Goal: Task Accomplishment & Management: Manage account settings

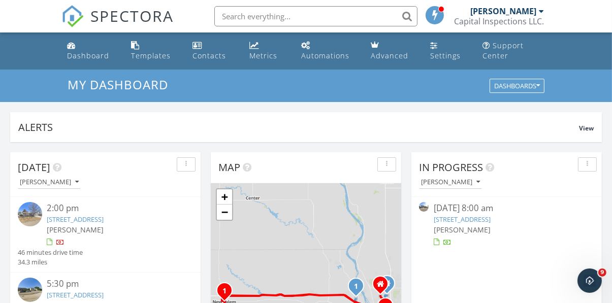
click at [299, 18] on input "text" at bounding box center [315, 16] width 203 height 20
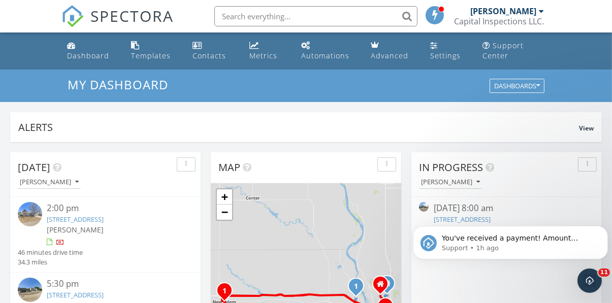
type input "2"
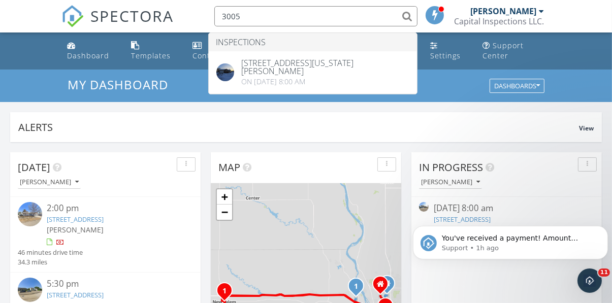
type input "3005"
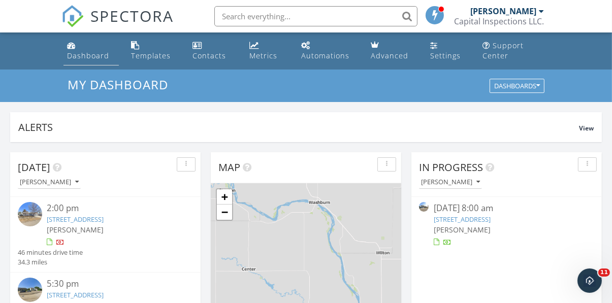
click at [81, 56] on div "Dashboard" at bounding box center [89, 56] width 42 height 10
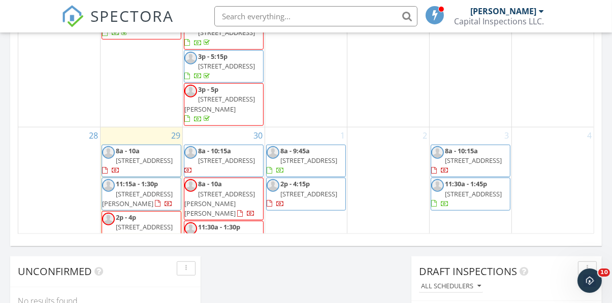
scroll to position [708, 0]
click at [244, 221] on link "11:30a - 1:30p 607 3rd St SW, Mandan 58554" at bounding box center [224, 237] width 80 height 33
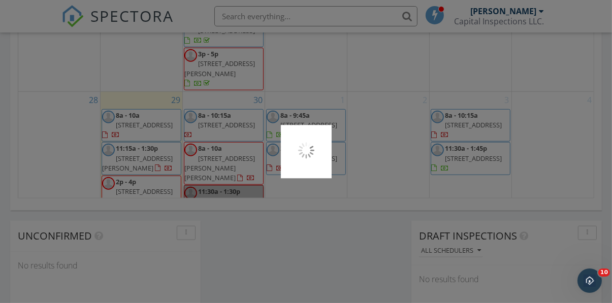
scroll to position [751, 0]
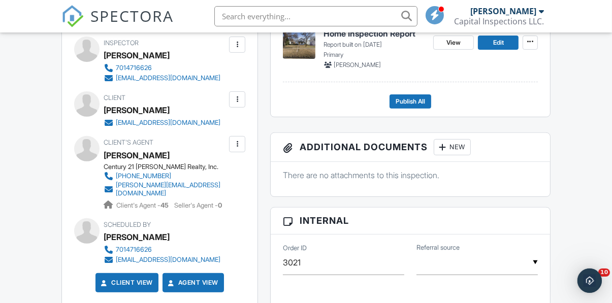
click at [239, 102] on div at bounding box center [237, 99] width 10 height 10
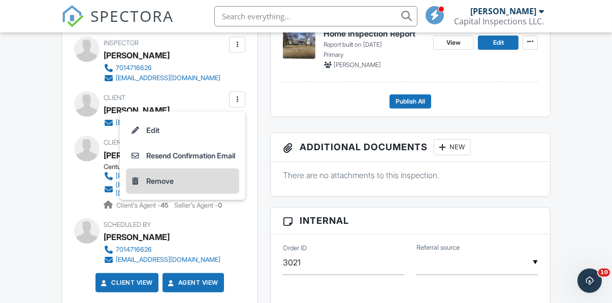
click at [171, 184] on li "Remove" at bounding box center [182, 181] width 113 height 25
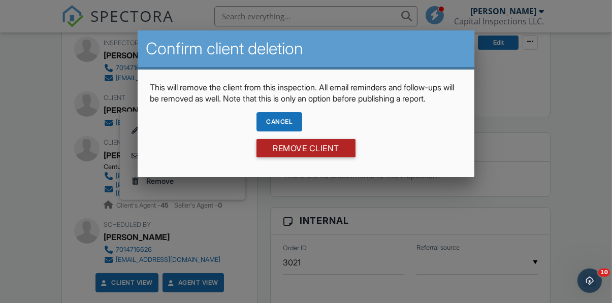
click at [294, 148] on input "Remove Client" at bounding box center [305, 148] width 99 height 18
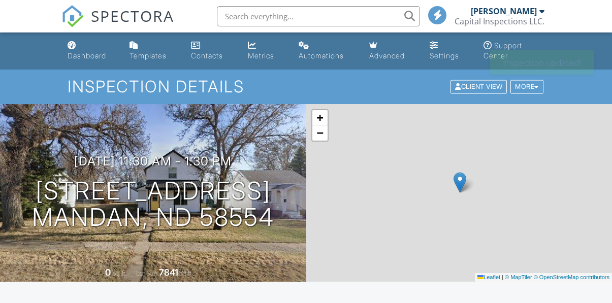
scroll to position [306, 0]
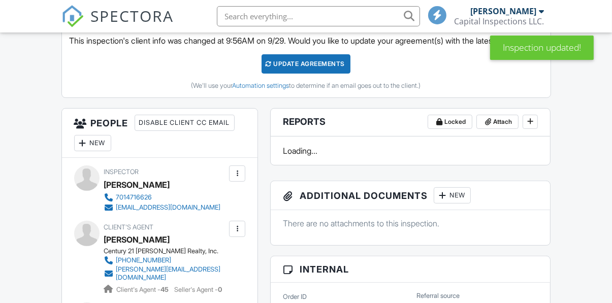
click at [236, 224] on div at bounding box center [237, 229] width 10 height 10
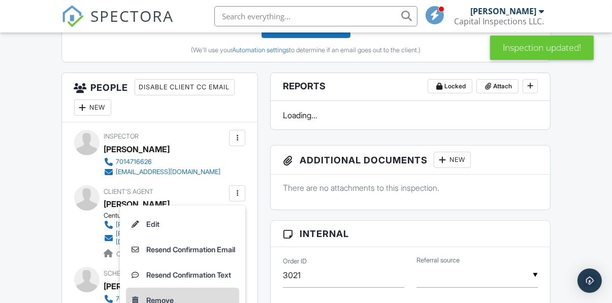
click at [164, 303] on li "Remove" at bounding box center [182, 300] width 113 height 25
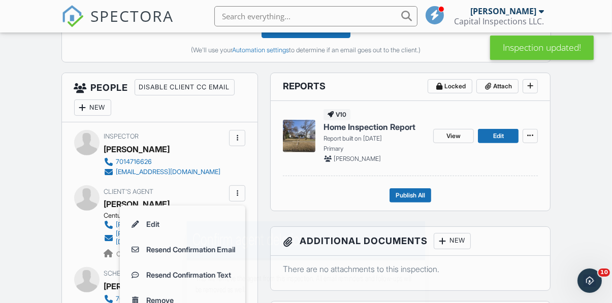
scroll to position [0, 0]
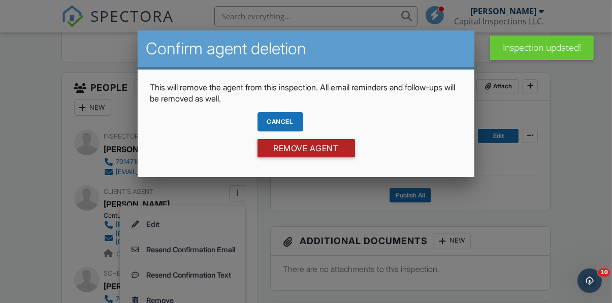
click at [306, 155] on input "Remove Agent" at bounding box center [305, 148] width 97 height 18
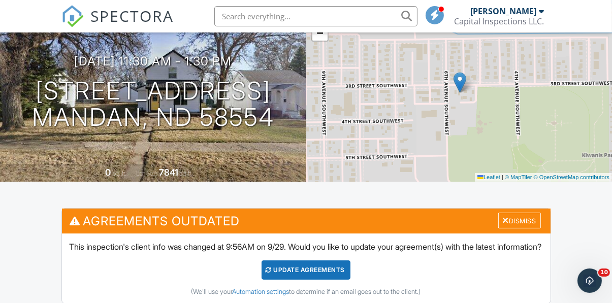
scroll to position [93, 0]
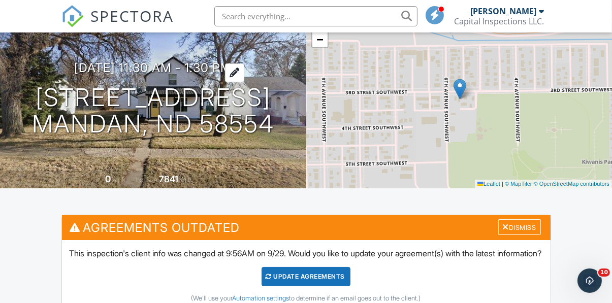
click at [81, 73] on h3 "09/30/2025 11:30 am - 1:30 pm" at bounding box center [152, 68] width 157 height 14
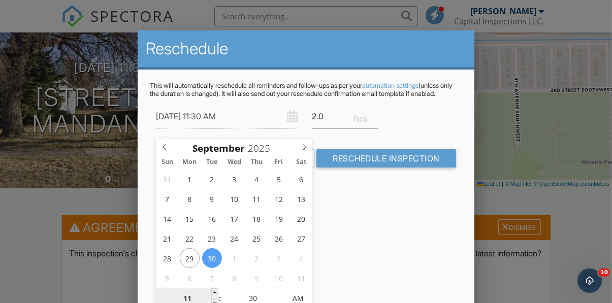
click at [197, 296] on input "11" at bounding box center [187, 299] width 62 height 20
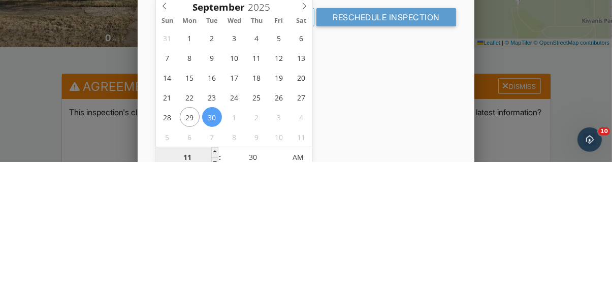
type input "01"
type input "09/30/2025 1:30 AM"
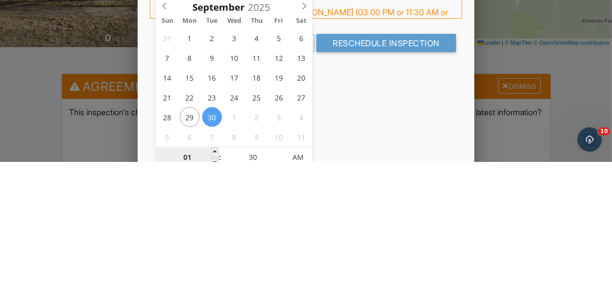
type input "10"
type input "09/30/2025 10:30 AM"
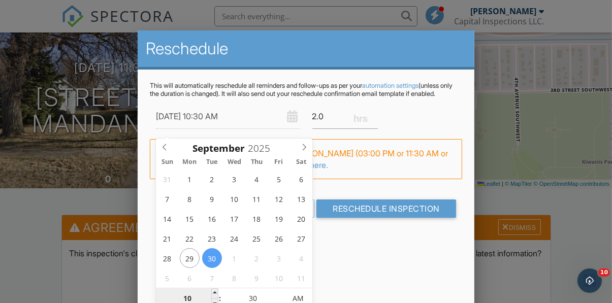
type input "10"
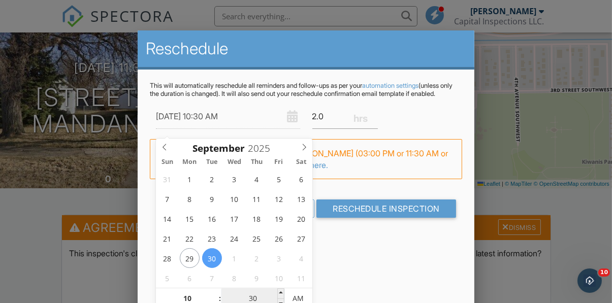
click at [263, 297] on input "30" at bounding box center [252, 299] width 62 height 20
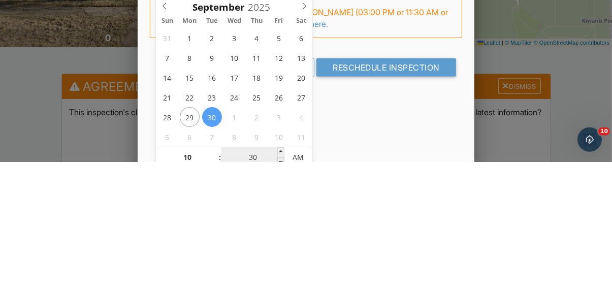
type input "00"
type input "[DATE] 10:00 AM"
type input "00"
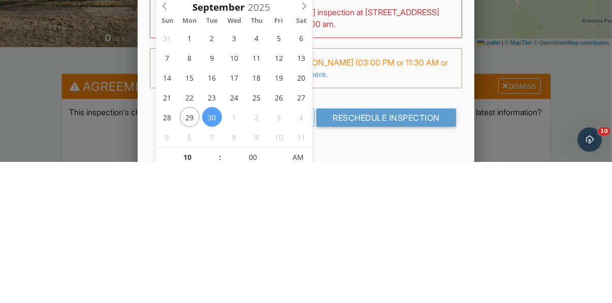
click at [401, 126] on div "09/30/2025 10:00 AM 2.0" at bounding box center [306, 116] width 312 height 25
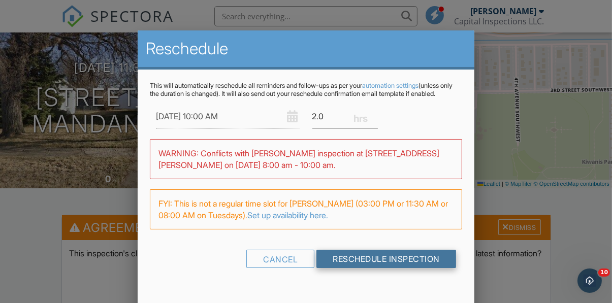
click at [396, 263] on input "Reschedule Inspection" at bounding box center [386, 259] width 140 height 18
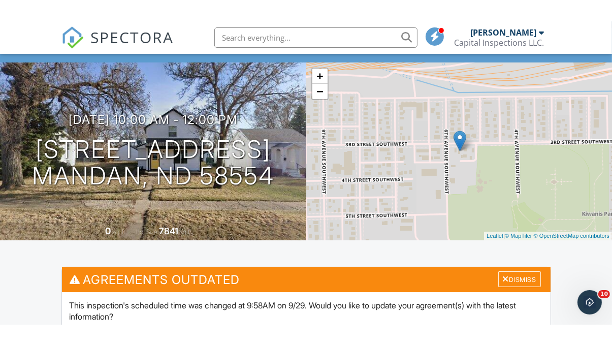
scroll to position [97, 0]
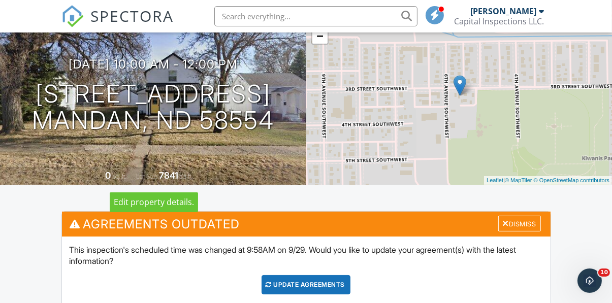
click at [0, 0] on div at bounding box center [0, 0] width 0 height 0
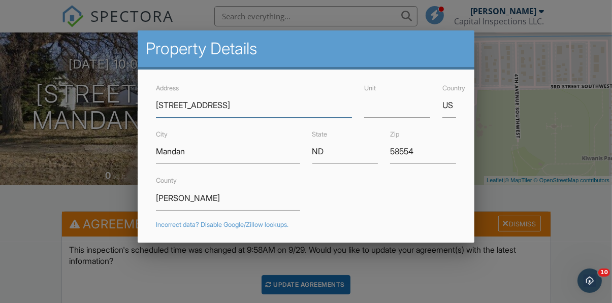
type input "[STREET_ADDRESS]"
click at [223, 157] on input "Mandan" at bounding box center [228, 151] width 144 height 25
type input "Manda"
type input "46.8391196"
type input "-100.7919439"
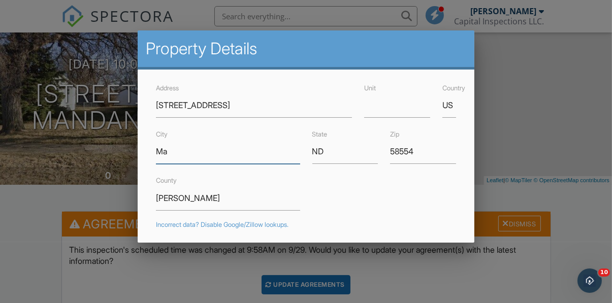
type input "M"
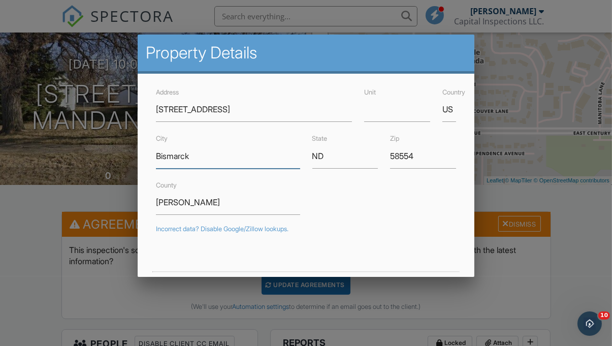
type input "Bismarck"
click at [410, 162] on input "58554" at bounding box center [423, 156] width 66 height 25
click at [423, 157] on input "58554" at bounding box center [423, 156] width 66 height 25
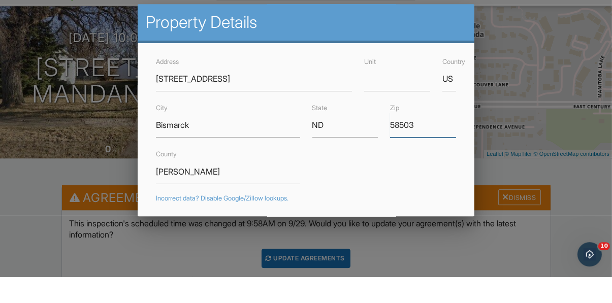
type input "58503"
click at [228, 199] on input "[PERSON_NAME]" at bounding box center [228, 198] width 144 height 25
type input "M"
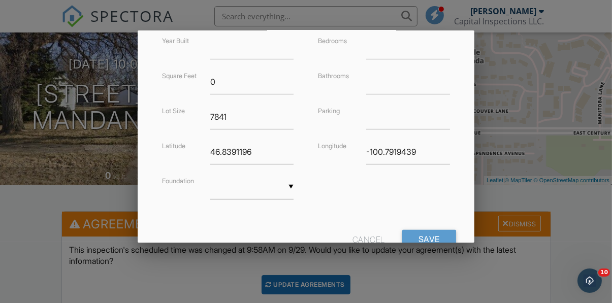
scroll to position [262, 0]
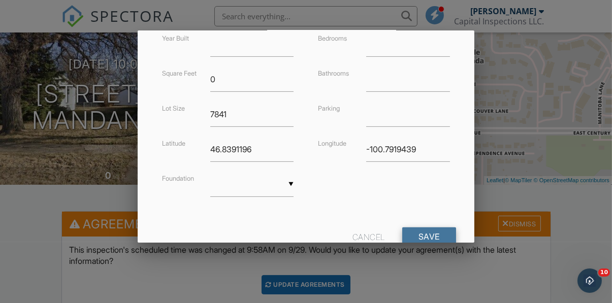
type input "Burleigh"
click at [433, 240] on input "Save" at bounding box center [429, 236] width 54 height 18
click at [284, 153] on input "46.8391196" at bounding box center [252, 149] width 84 height 25
type input "46.839119"
click at [438, 242] on input "Save" at bounding box center [429, 236] width 54 height 18
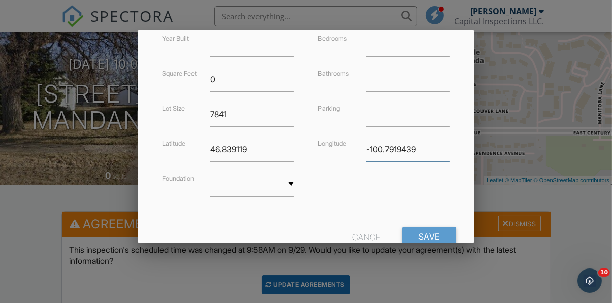
click at [432, 154] on input "-100.7919439" at bounding box center [408, 149] width 84 height 25
type input "-100.79194"
click at [435, 238] on input "Save" at bounding box center [429, 236] width 54 height 18
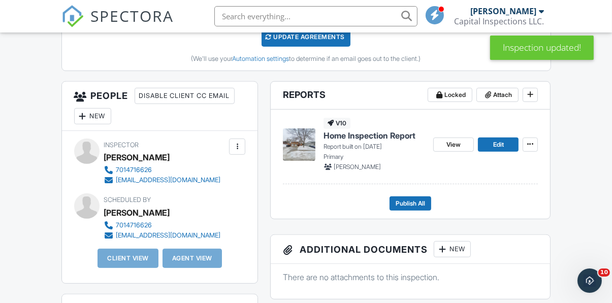
click at [98, 121] on div "New" at bounding box center [92, 116] width 37 height 16
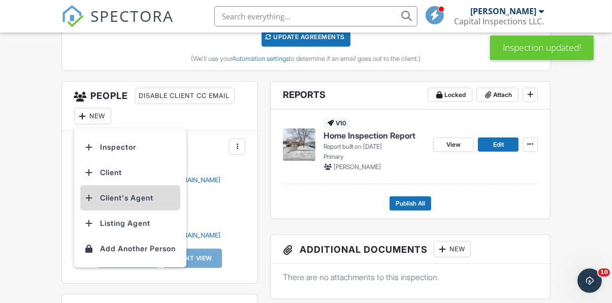
click at [153, 199] on li "Client's Agent" at bounding box center [130, 197] width 100 height 25
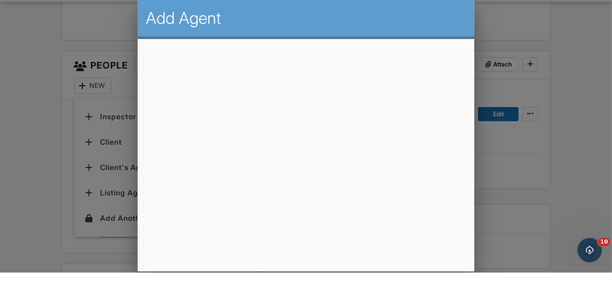
scroll to position [451, 0]
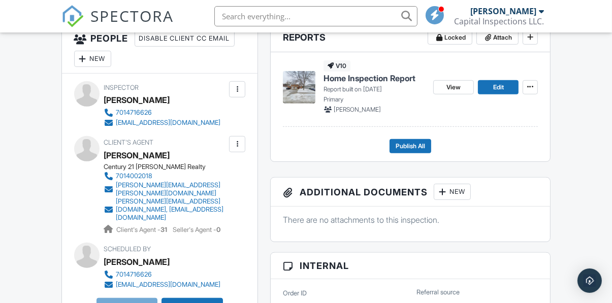
scroll to position [487, 0]
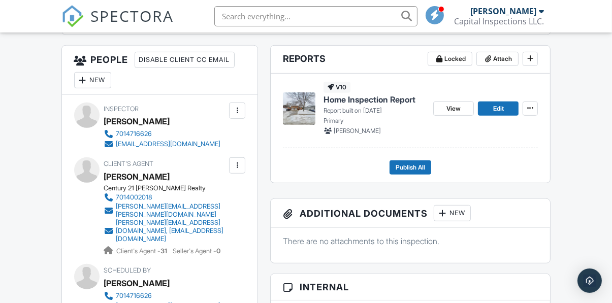
click at [107, 77] on div "New" at bounding box center [92, 80] width 37 height 16
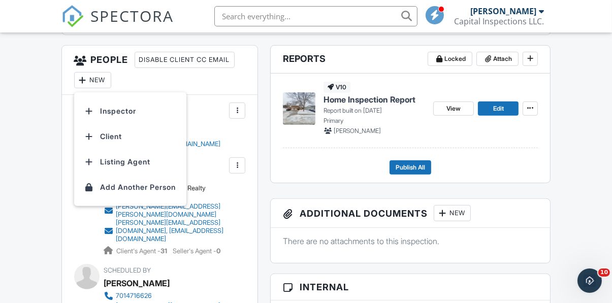
scroll to position [0, 0]
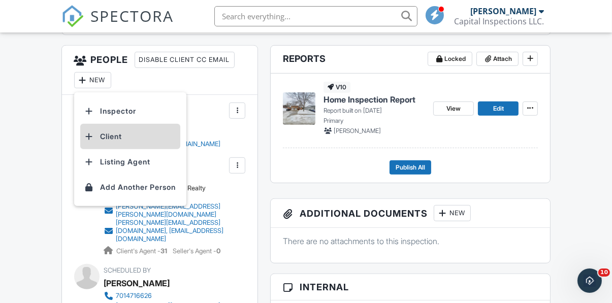
click at [128, 137] on li "Client" at bounding box center [130, 136] width 100 height 25
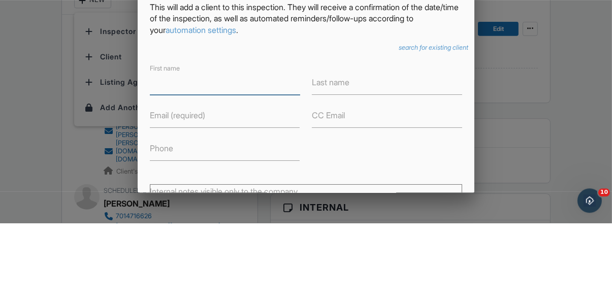
scroll to position [487, 0]
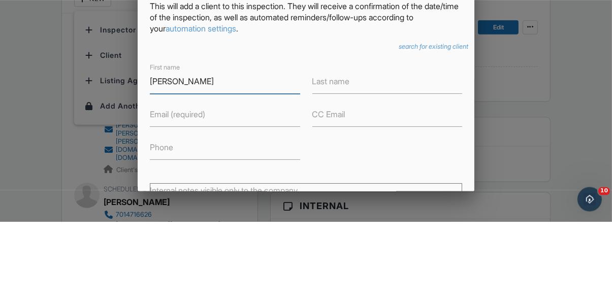
type input "[PERSON_NAME]"
click at [364, 166] on input "Last name" at bounding box center [387, 162] width 150 height 25
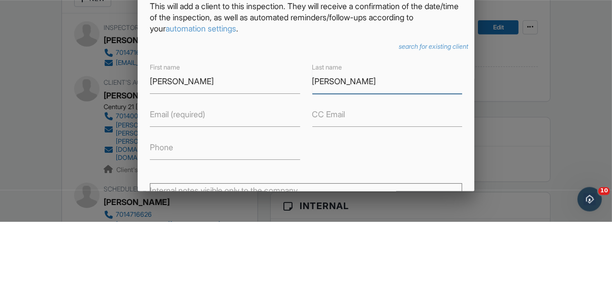
type input "[PERSON_NAME]"
click at [187, 200] on label "Email (required)" at bounding box center [177, 195] width 55 height 11
click at [187, 200] on input "Email (required)" at bounding box center [225, 195] width 150 height 25
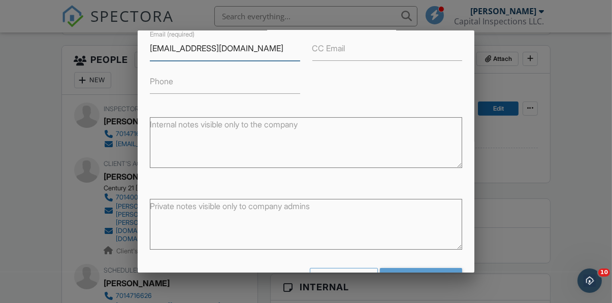
scroll to position [180, 0]
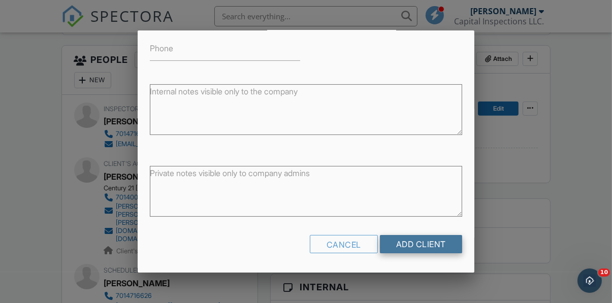
type input "Jorge2921@yahoo.com"
click at [437, 243] on input "Add Client" at bounding box center [421, 244] width 82 height 18
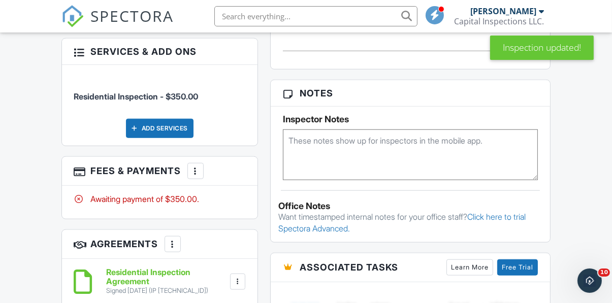
scroll to position [860, 0]
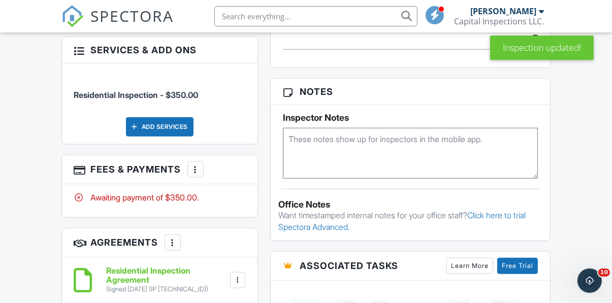
click at [238, 275] on div at bounding box center [238, 280] width 10 height 10
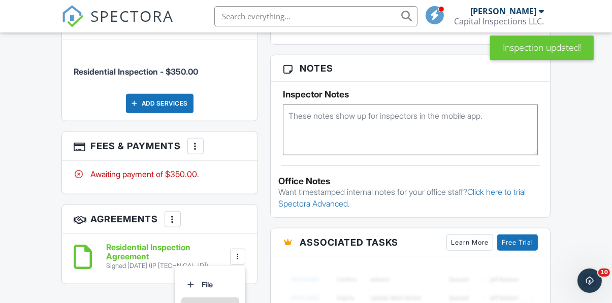
scroll to position [882, 0]
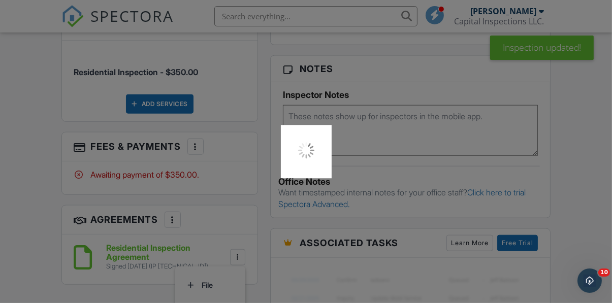
scroll to position [926, 0]
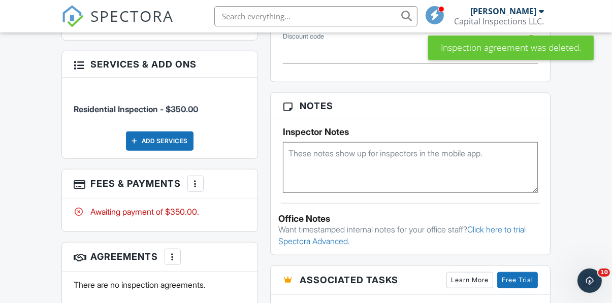
scroll to position [711, 0]
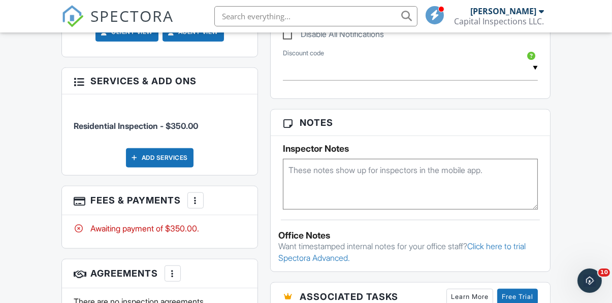
click at [172, 269] on div at bounding box center [173, 274] width 10 height 10
click at [239, 293] on li "Add Agreement" at bounding box center [233, 304] width 125 height 25
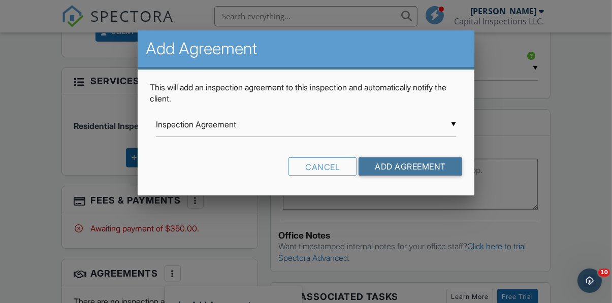
click at [411, 174] on input "Add Agreement" at bounding box center [410, 166] width 104 height 18
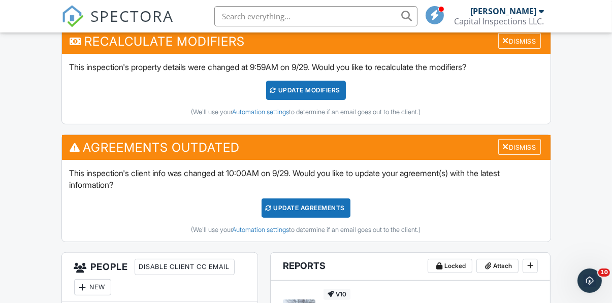
scroll to position [279, 0]
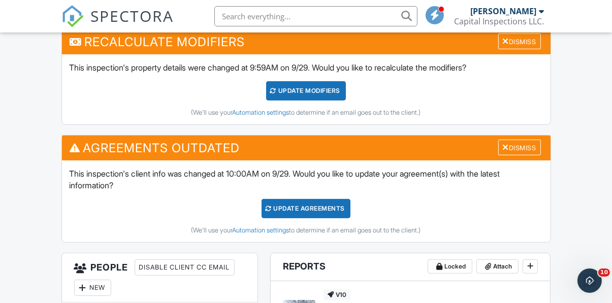
click at [318, 94] on div "UPDATE Modifiers" at bounding box center [306, 90] width 80 height 19
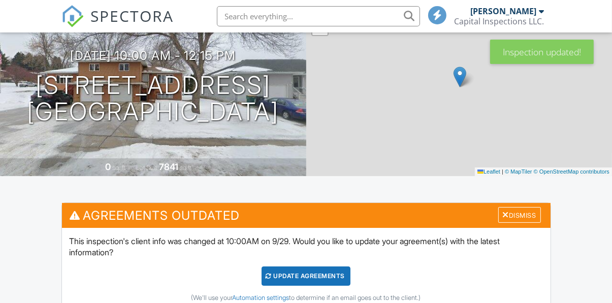
scroll to position [189, 0]
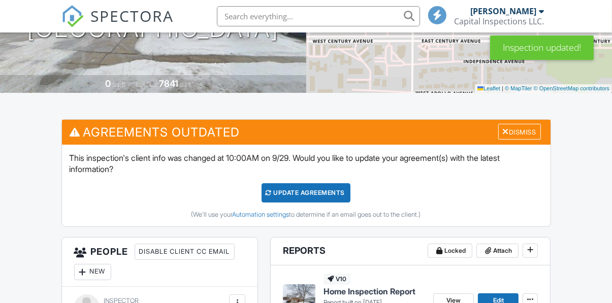
click at [318, 192] on div "Update Agreements" at bounding box center [305, 192] width 89 height 19
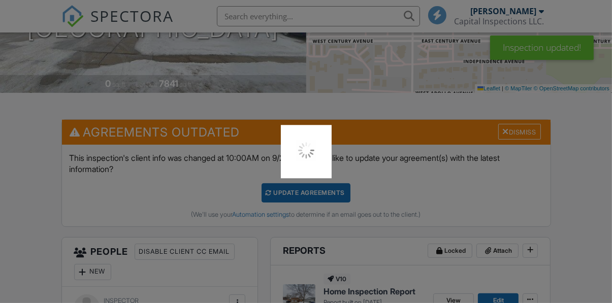
scroll to position [232, 0]
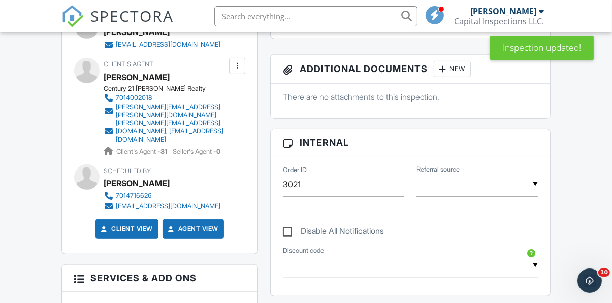
scroll to position [408, 0]
